Goal: Information Seeking & Learning: Learn about a topic

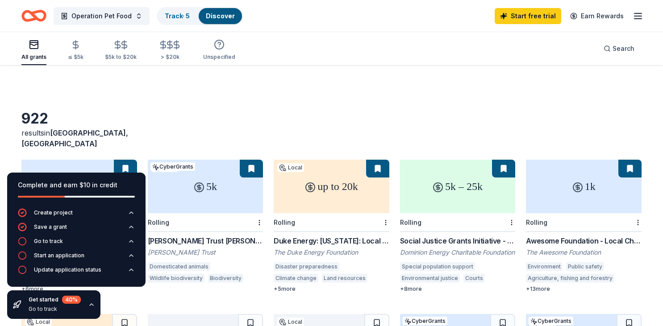
scroll to position [518, 0]
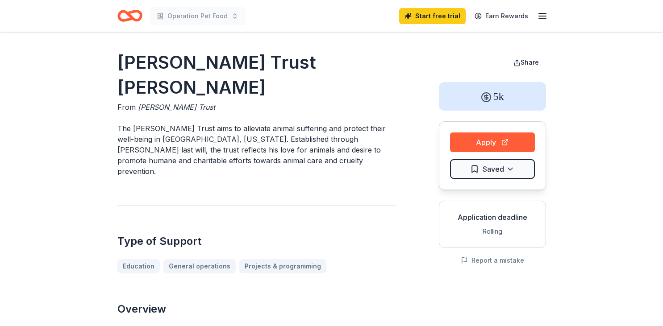
scroll to position [47, 0]
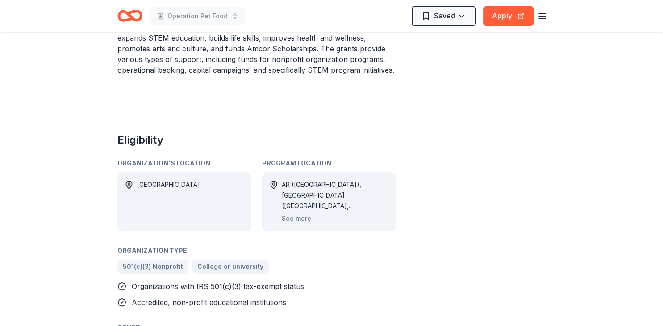
scroll to position [188, 0]
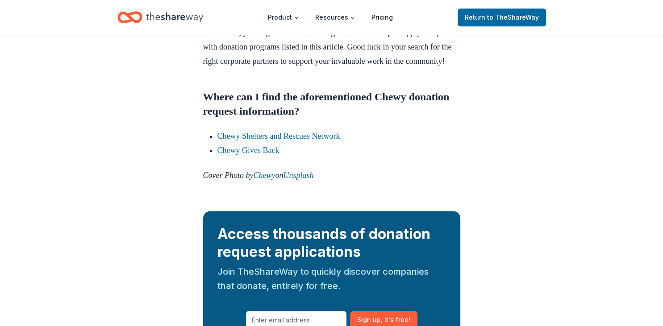
scroll to position [1131, 0]
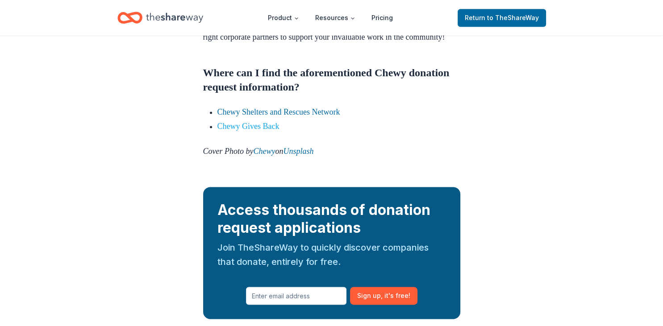
click at [265, 131] on link "Chewy Gives Back" at bounding box center [248, 126] width 62 height 9
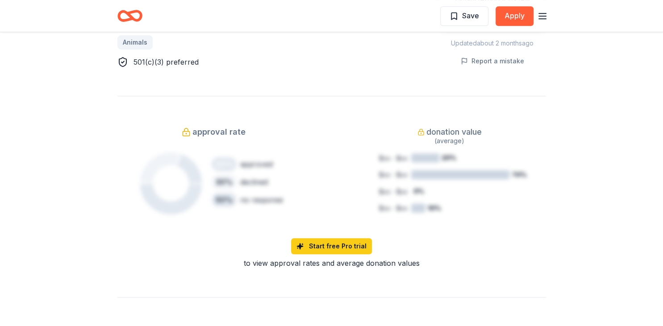
scroll to position [377, 0]
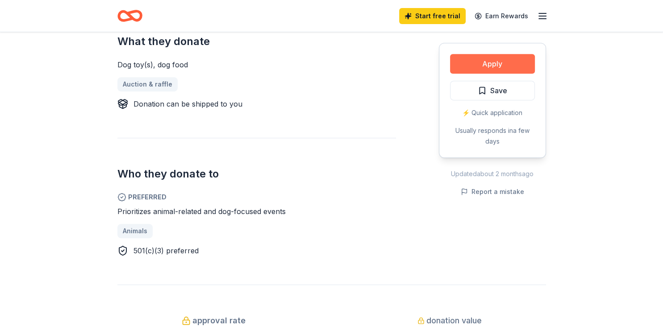
click at [482, 62] on button "Apply" at bounding box center [492, 64] width 85 height 20
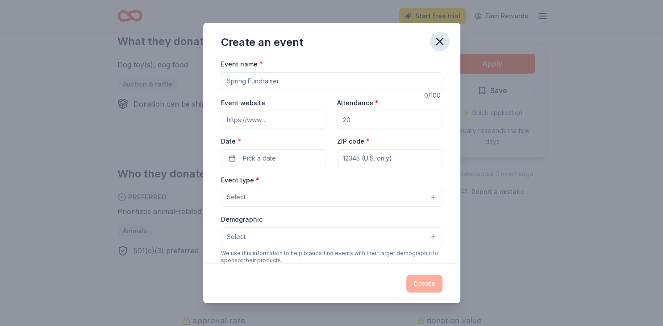
click at [441, 43] on icon "button" at bounding box center [439, 41] width 6 height 6
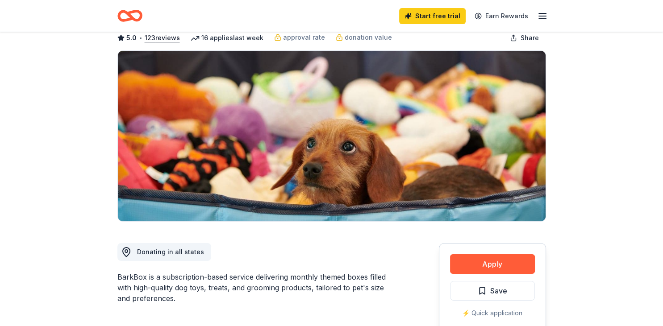
scroll to position [0, 0]
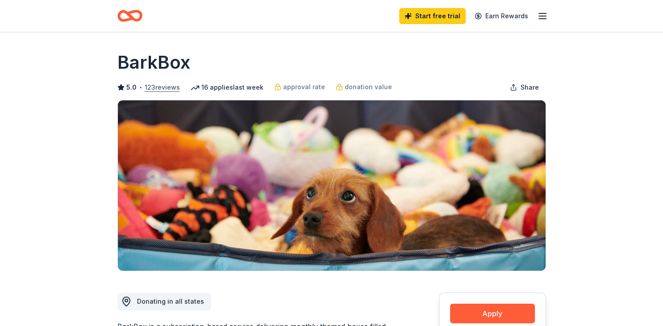
click at [167, 89] on button "123 reviews" at bounding box center [162, 87] width 35 height 11
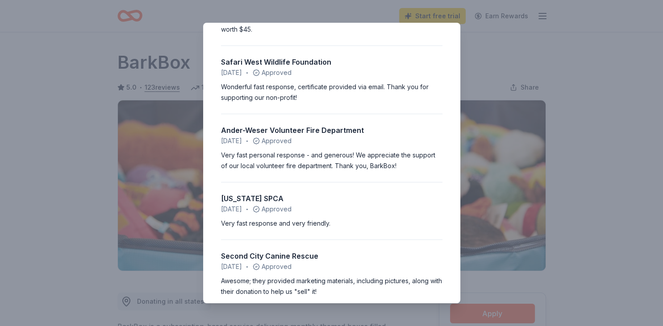
scroll to position [2005, 0]
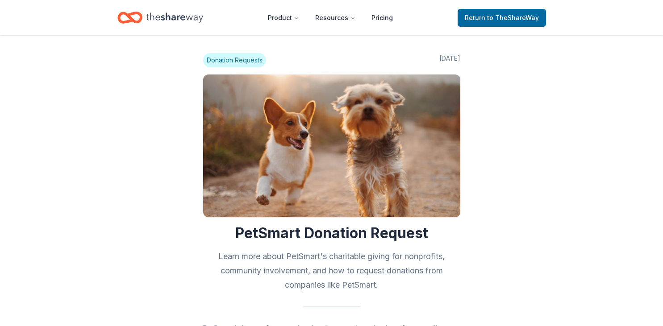
scroll to position [895, 0]
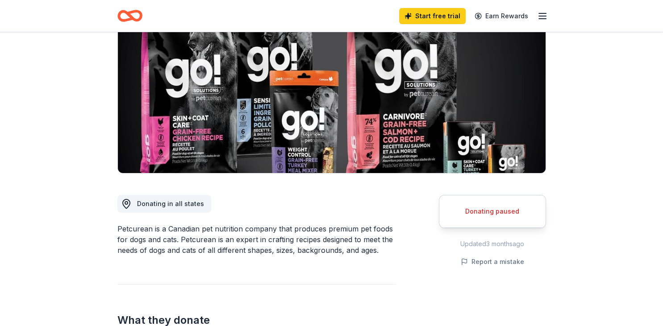
scroll to position [94, 0]
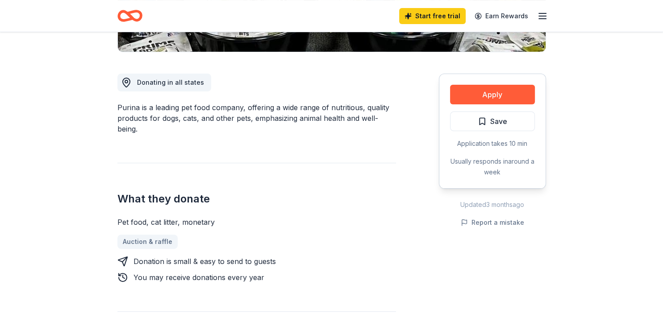
scroll to position [236, 0]
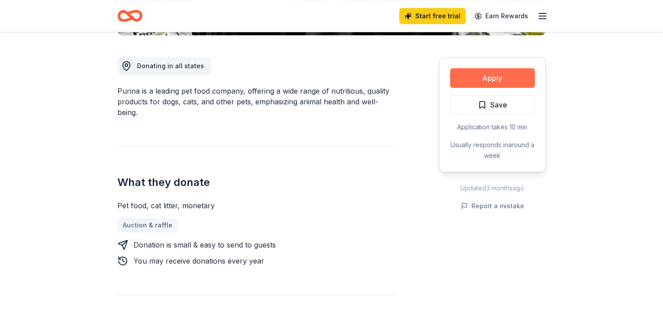
click at [496, 77] on button "Apply" at bounding box center [492, 78] width 85 height 20
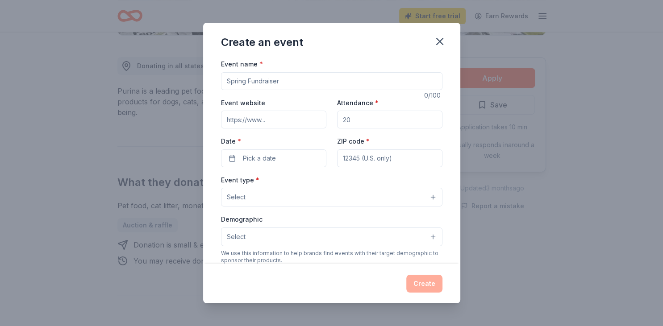
scroll to position [0, 0]
click at [442, 43] on icon "button" at bounding box center [439, 41] width 12 height 12
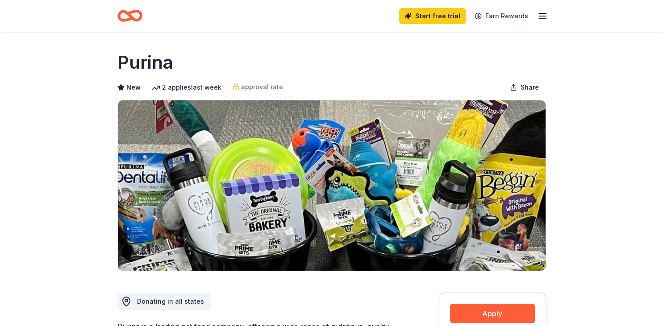
click at [542, 17] on icon "button" at bounding box center [542, 16] width 11 height 11
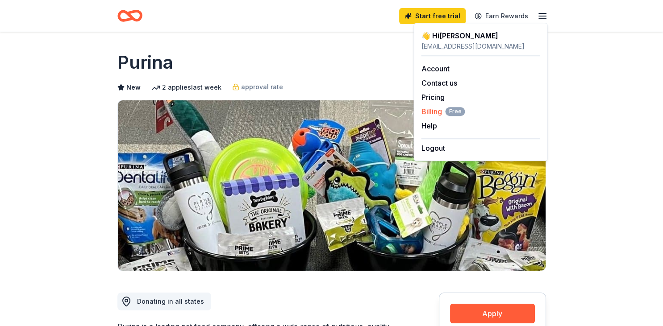
click at [431, 111] on span "Billing Free" at bounding box center [443, 111] width 44 height 11
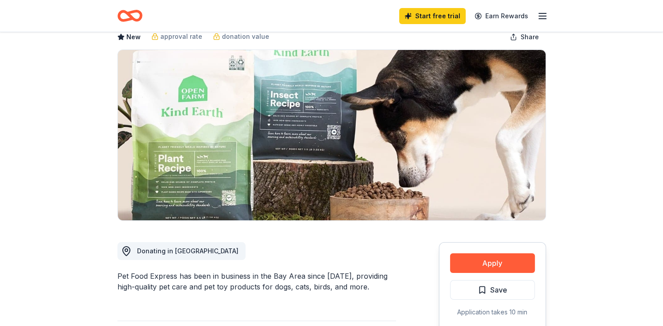
scroll to position [47, 0]
